Goal: Task Accomplishment & Management: Complete application form

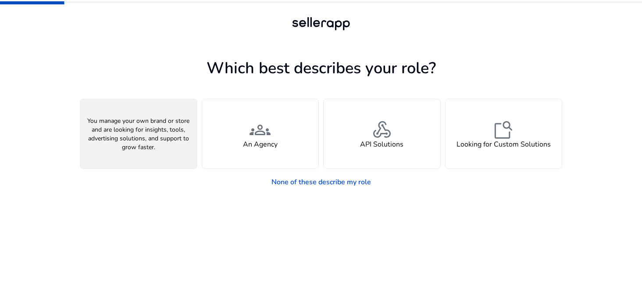
click at [131, 141] on h4 "A Seller" at bounding box center [139, 144] width 26 height 8
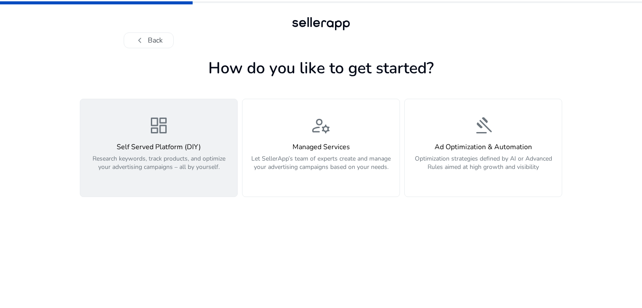
click at [149, 132] on span "dashboard" at bounding box center [158, 125] width 21 height 21
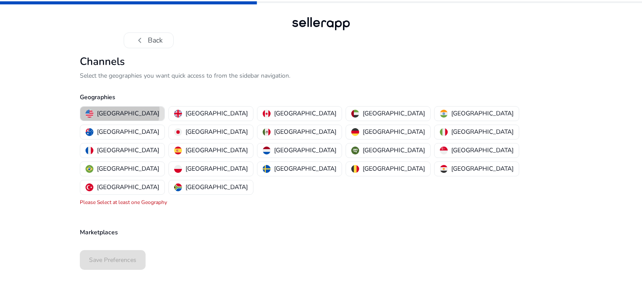
click at [119, 111] on p "[GEOGRAPHIC_DATA]" at bounding box center [128, 113] width 62 height 9
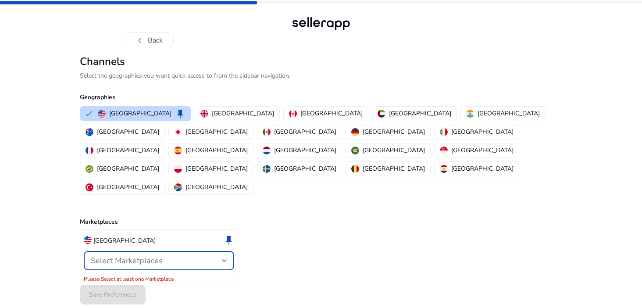
click at [144, 255] on span "Select Marketplaces" at bounding box center [127, 260] width 72 height 11
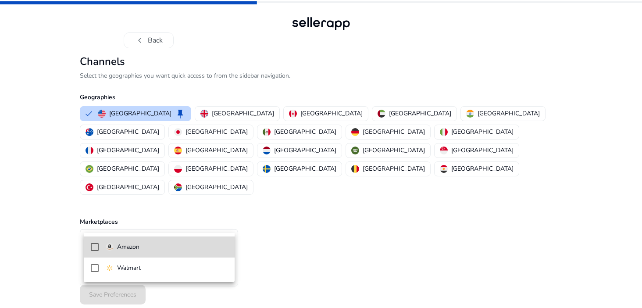
click at [141, 252] on mat-option "Amazon" at bounding box center [159, 247] width 151 height 21
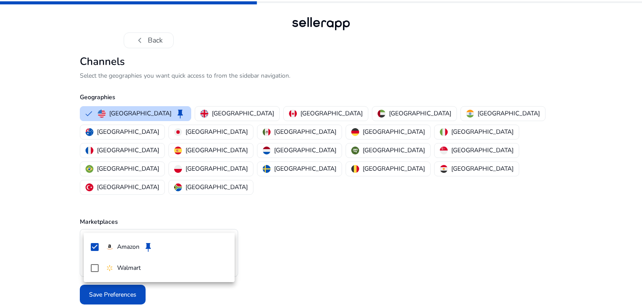
click at [278, 220] on div at bounding box center [321, 154] width 642 height 308
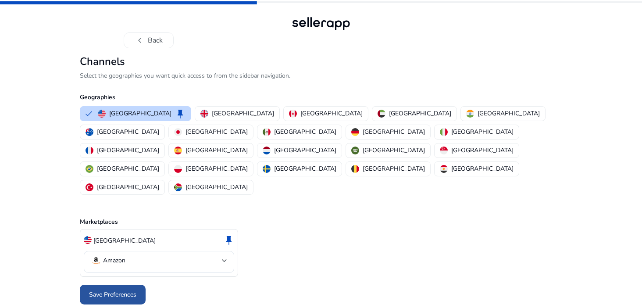
click at [139, 284] on span at bounding box center [113, 294] width 66 height 21
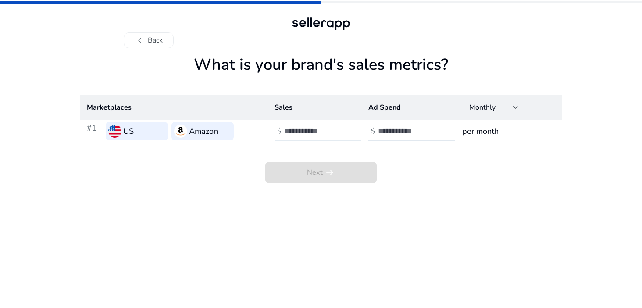
click at [312, 129] on input "number" at bounding box center [313, 131] width 59 height 10
click at [342, 132] on input "**" at bounding box center [313, 131] width 59 height 10
click at [340, 127] on input "*" at bounding box center [313, 131] width 59 height 10
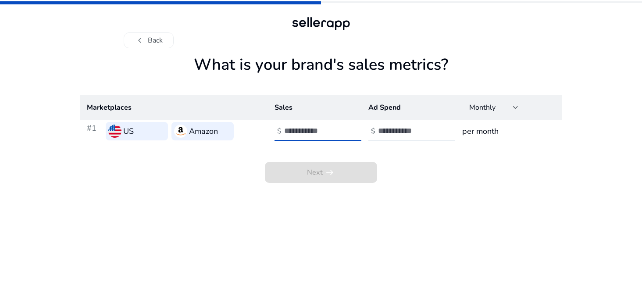
click at [340, 127] on input "*" at bounding box center [313, 131] width 59 height 10
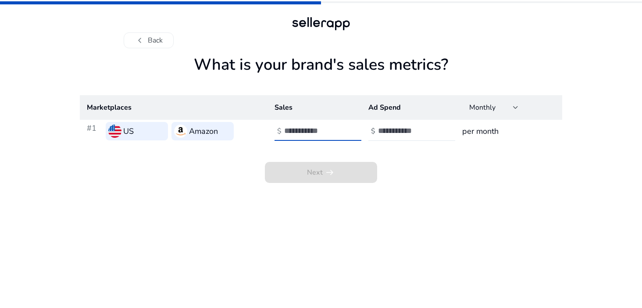
click at [340, 127] on input "*" at bounding box center [313, 131] width 59 height 10
type input "**"
click at [340, 127] on input "**" at bounding box center [313, 131] width 59 height 10
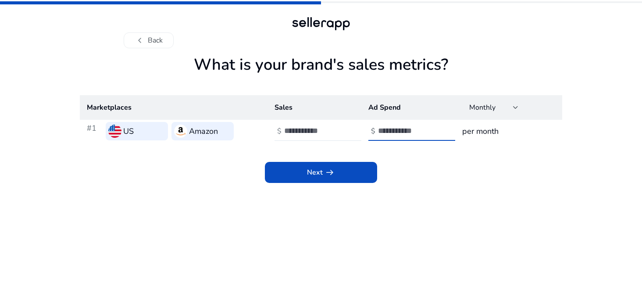
type input "*"
click at [435, 129] on input "*" at bounding box center [407, 131] width 59 height 10
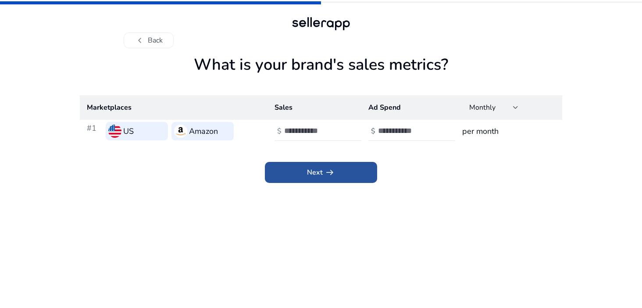
click at [360, 167] on span at bounding box center [321, 172] width 112 height 21
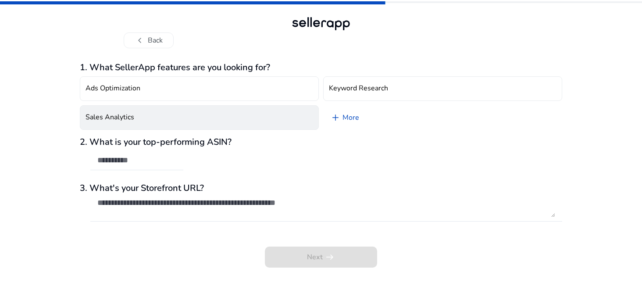
click at [204, 122] on button "Sales Analytics" at bounding box center [199, 117] width 239 height 25
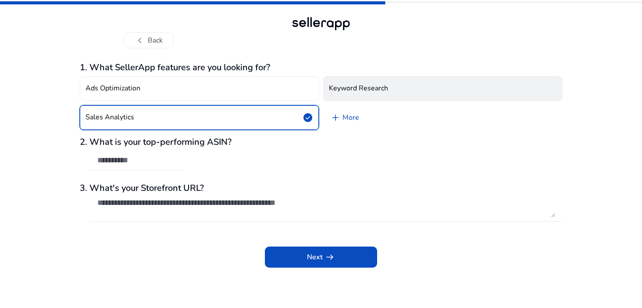
click at [341, 83] on button "Keyword Research" at bounding box center [442, 88] width 239 height 25
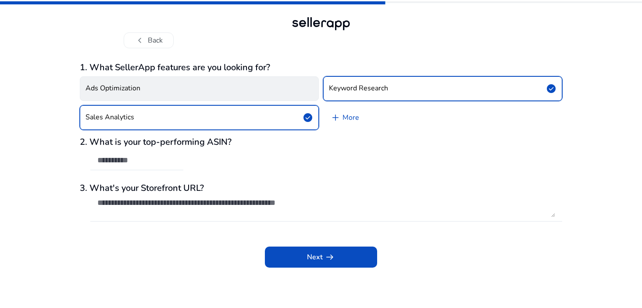
click at [270, 94] on button "Ads Optimization" at bounding box center [199, 88] width 239 height 25
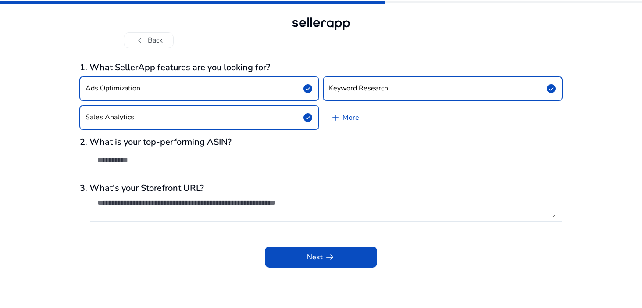
click at [270, 94] on button "Ads Optimization check_circle" at bounding box center [199, 88] width 239 height 25
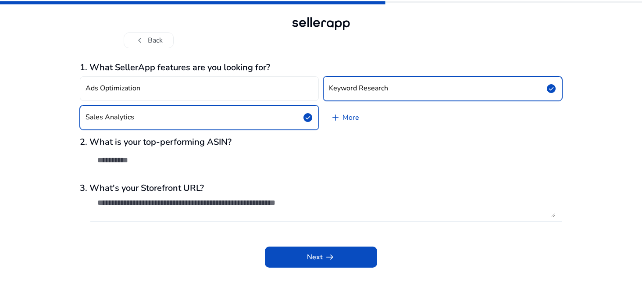
click at [271, 120] on button "Sales Analytics check_circle" at bounding box center [199, 117] width 239 height 25
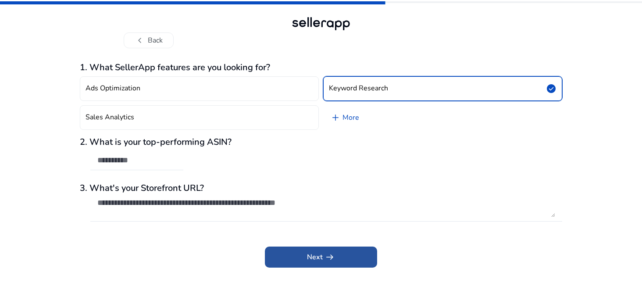
click at [308, 249] on span at bounding box center [321, 257] width 112 height 21
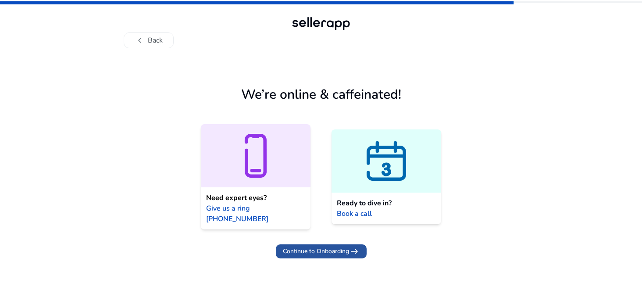
click at [308, 247] on span "Continue to Onboarding" at bounding box center [316, 251] width 66 height 9
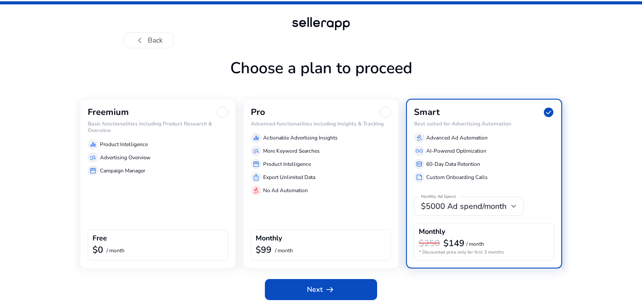
drag, startPoint x: 308, startPoint y: 242, endPoint x: 261, endPoint y: 302, distance: 76.6
click at [261, 302] on div "Choose a plan to proceed Freemium Basic functionalities including Product Resea…" at bounding box center [321, 183] width 483 height 248
click at [190, 233] on div "Free $0 / month" at bounding box center [158, 245] width 140 height 31
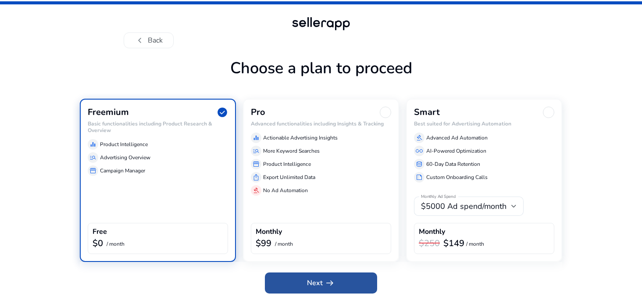
click at [302, 284] on span at bounding box center [321, 283] width 112 height 21
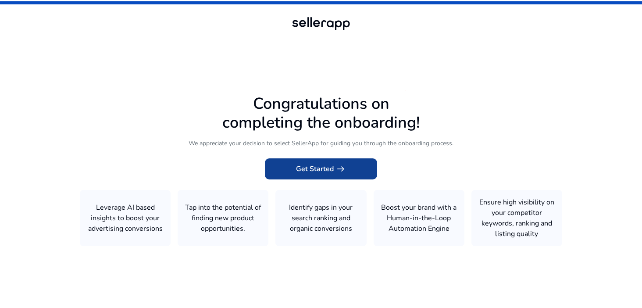
click at [280, 161] on span at bounding box center [321, 168] width 112 height 21
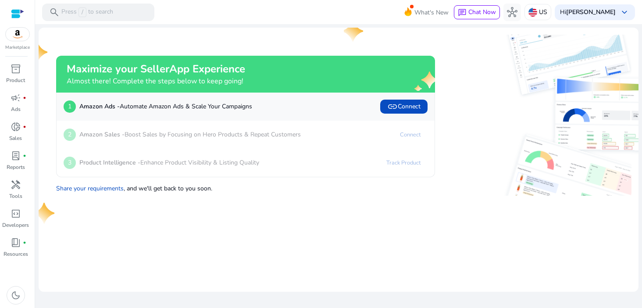
click at [11, 50] on p "Marketplace" at bounding box center [17, 47] width 25 height 7
click at [16, 36] on img at bounding box center [18, 34] width 24 height 13
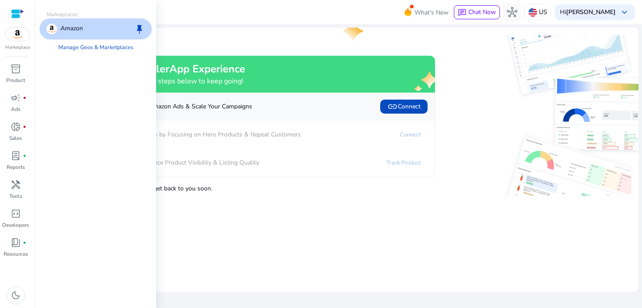
click at [71, 27] on p "Amazon" at bounding box center [72, 29] width 22 height 11
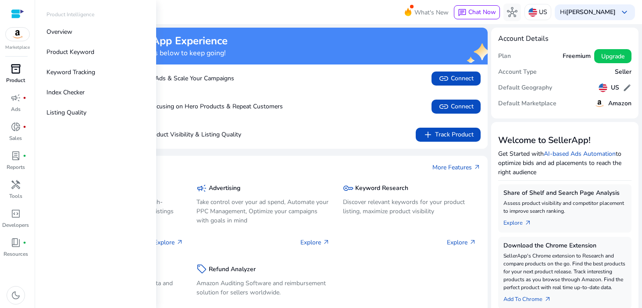
click at [15, 72] on span "inventory_2" at bounding box center [16, 69] width 11 height 11
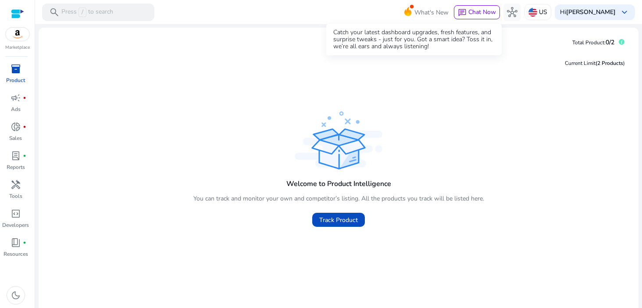
click at [410, 7] on span at bounding box center [412, 7] width 4 height 4
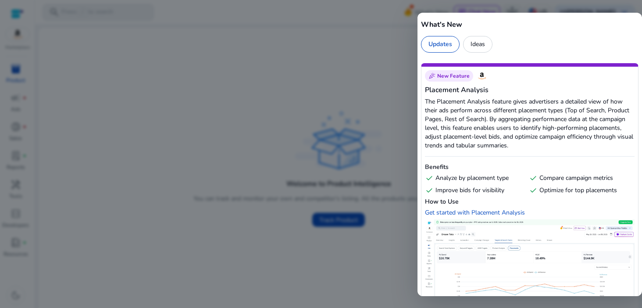
click at [397, 7] on div at bounding box center [321, 154] width 642 height 308
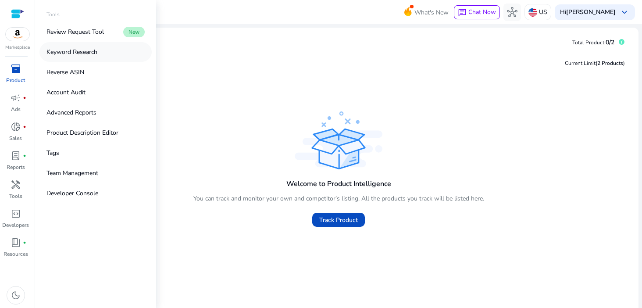
click at [83, 50] on p "Keyword Research" at bounding box center [72, 51] width 51 height 9
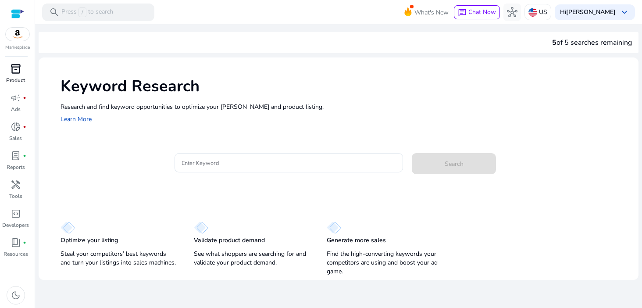
click at [9, 65] on div "inventory_2" at bounding box center [16, 69] width 25 height 14
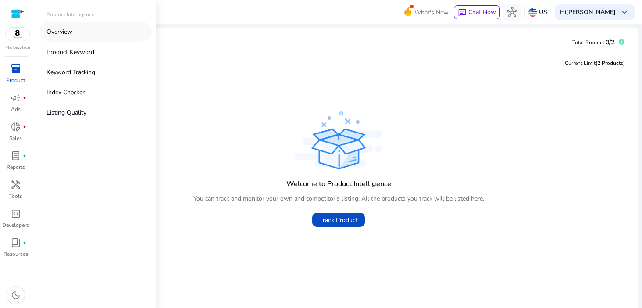
click at [65, 26] on link "Overview" at bounding box center [95, 32] width 112 height 20
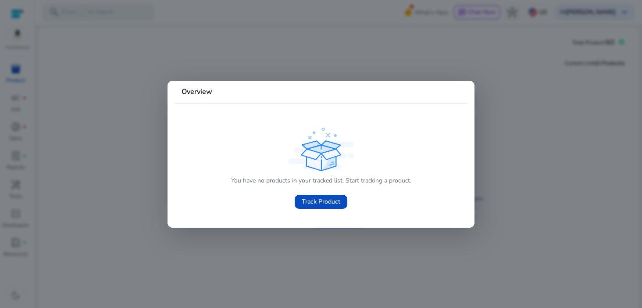
click at [54, 93] on div at bounding box center [321, 154] width 642 height 308
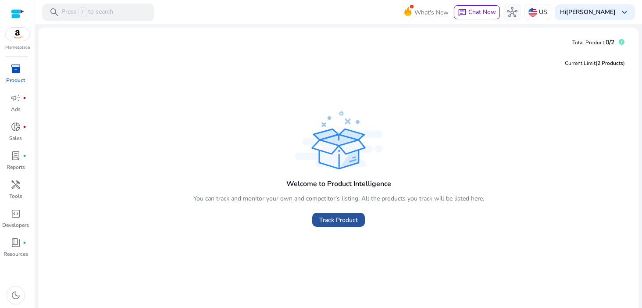
click at [329, 222] on span "Track Product" at bounding box center [338, 219] width 39 height 9
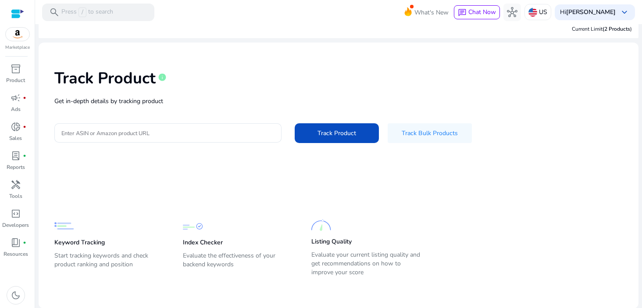
scroll to position [9, 0]
click at [402, 133] on span "Track Bulk Products" at bounding box center [430, 132] width 56 height 9
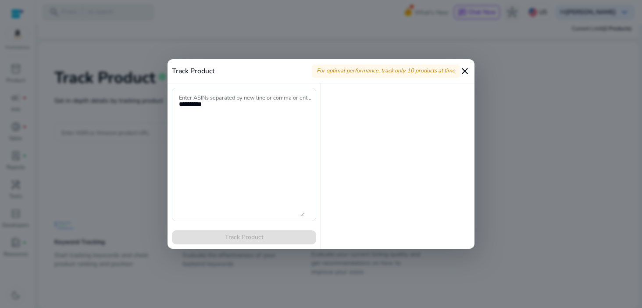
click at [402, 133] on div at bounding box center [398, 165] width 154 height 165
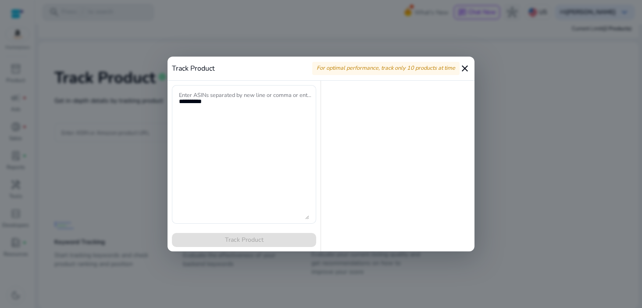
click at [469, 67] on mat-icon "close" at bounding box center [465, 68] width 11 height 11
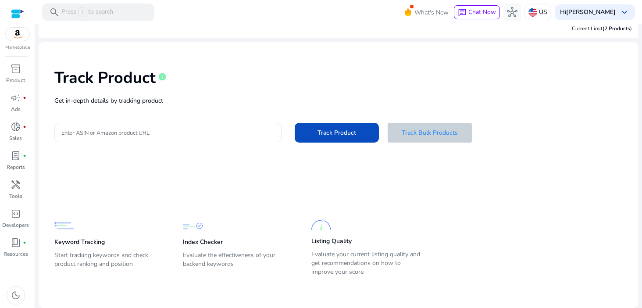
click at [420, 132] on span "Track Bulk Products" at bounding box center [430, 132] width 56 height 9
